Goal: Transaction & Acquisition: Purchase product/service

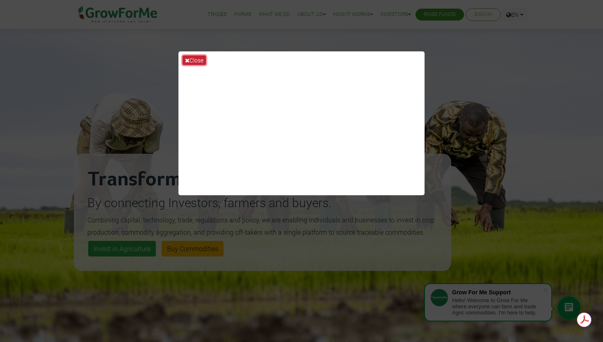
click at [195, 57] on button "Close" at bounding box center [194, 59] width 23 height 9
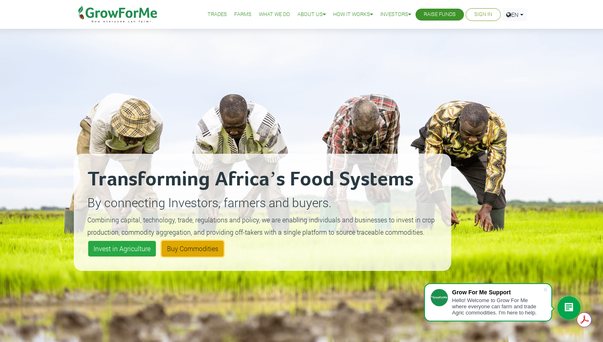
click at [188, 248] on link "Buy Commodities" at bounding box center [193, 249] width 62 height 16
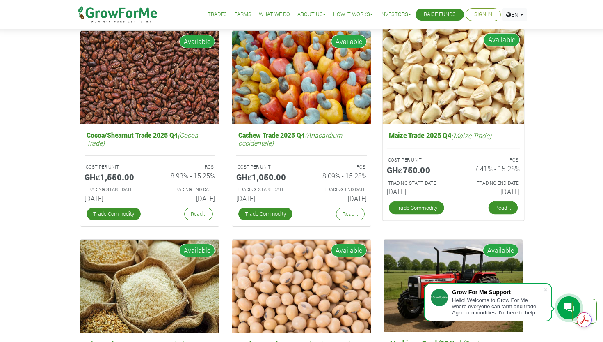
click at [498, 205] on link "Read..." at bounding box center [503, 207] width 29 height 13
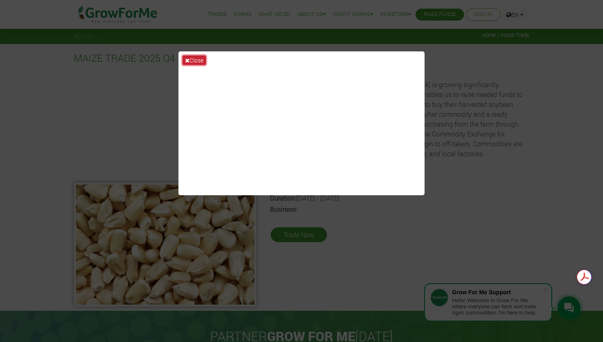
click at [196, 62] on button "Close" at bounding box center [194, 59] width 23 height 9
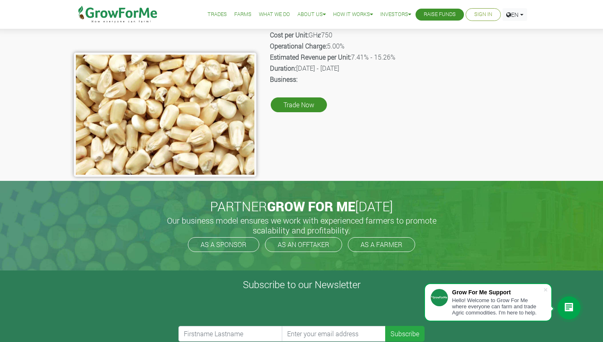
scroll to position [131, 0]
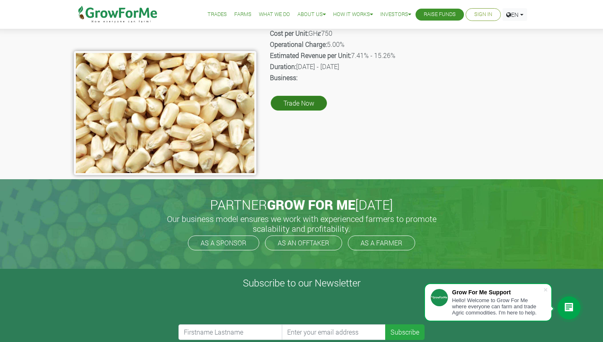
click at [298, 103] on link "Trade Now" at bounding box center [299, 103] width 56 height 15
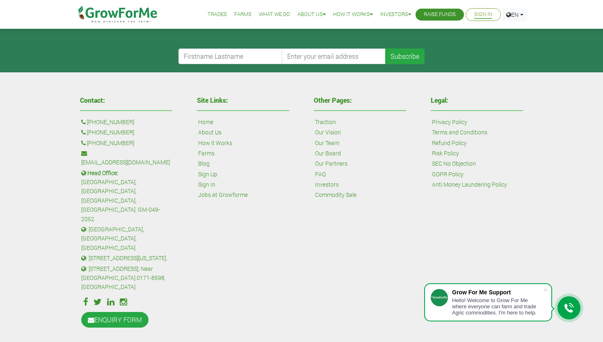
scroll to position [310, 0]
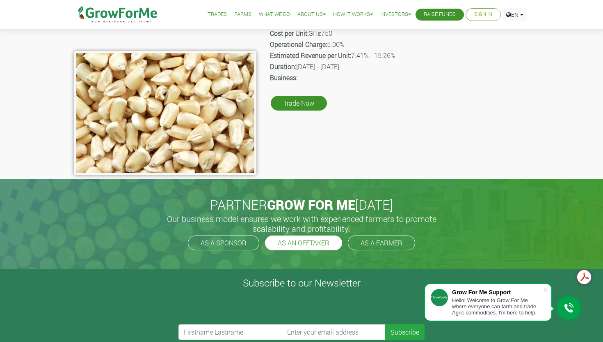
click at [303, 243] on link "AS AN OFFTAKER" at bounding box center [303, 242] width 77 height 15
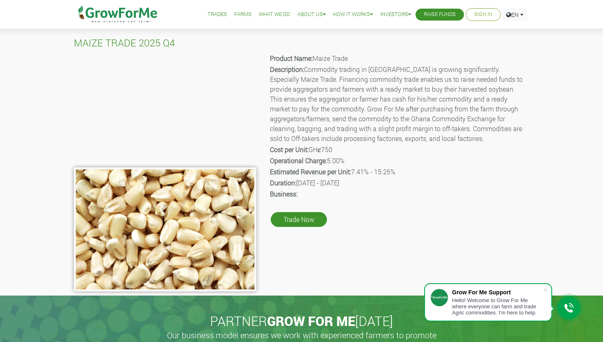
scroll to position [16, 0]
